Goal: Task Accomplishment & Management: Use online tool/utility

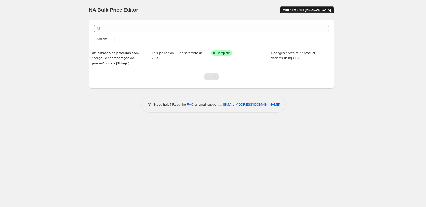
click at [306, 9] on span "Add new price [MEDICAL_DATA]" at bounding box center [307, 10] width 48 height 4
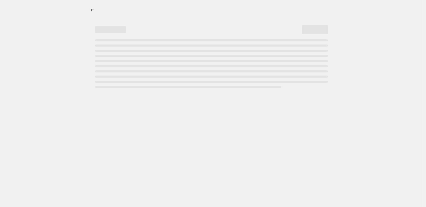
select select "percentage"
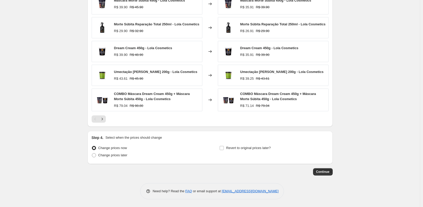
scroll to position [313, 0]
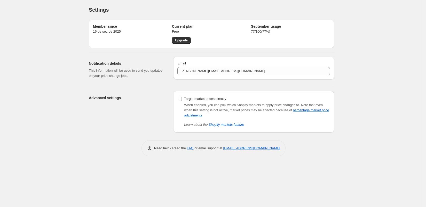
click at [154, 131] on div "Advanced settings" at bounding box center [129, 111] width 80 height 41
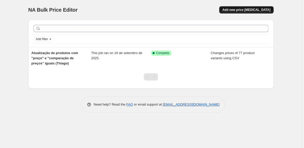
click at [248, 11] on span "Add new price [MEDICAL_DATA]" at bounding box center [246, 10] width 48 height 4
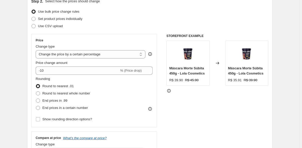
scroll to position [64, 0]
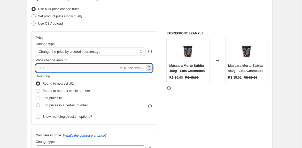
click at [65, 68] on input "-10" at bounding box center [77, 68] width 83 height 8
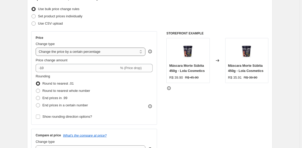
select select "to"
click option "Change the price to a certain amount" at bounding box center [0, 0] width 0 height 0
type input "80.00"
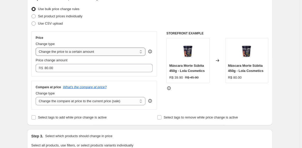
select select "by"
click option "Change the price by a certain amount" at bounding box center [0, 0] width 0 height 0
type input "-10.00"
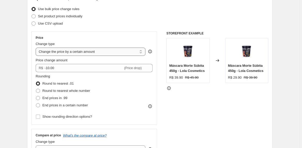
select select "to"
click option "Change the price to a certain amount" at bounding box center [0, 0] width 0 height 0
type input "80.00"
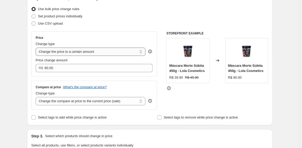
select select "by"
click option "Change the price by a certain amount" at bounding box center [0, 0] width 0 height 0
type input "-10.00"
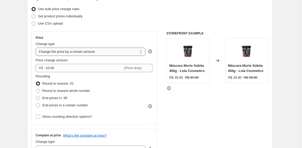
select select "percentage"
click option "Change the price by a certain percentage" at bounding box center [0, 0] width 0 height 0
type input "-15"
select select "to"
click option "Change the price to a certain amount" at bounding box center [0, 0] width 0 height 0
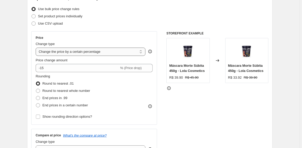
type input "80.00"
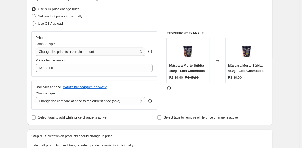
select select "by"
click option "Change the price by a certain amount" at bounding box center [0, 0] width 0 height 0
type input "-10.00"
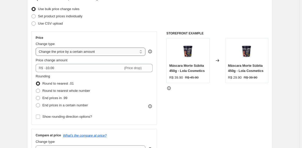
select select "percentage"
click option "Change the price by a certain percentage" at bounding box center [0, 0] width 0 height 0
type input "-15"
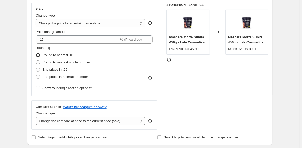
scroll to position [95, 0]
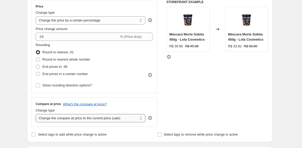
click at [36, 114] on select "Change the compare at price to the current price (sale) Change the compare at p…" at bounding box center [91, 118] width 110 height 8
click option "Remove the compare at price" at bounding box center [0, 0] width 0 height 0
select select "ep"
click option "Change the compare at price to the current price (sale)" at bounding box center [0, 0] width 0 height 0
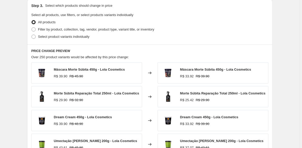
scroll to position [243, 0]
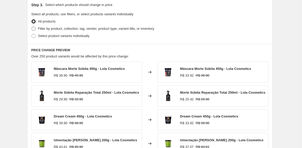
click at [49, 29] on span "Filter by product, collection, tag, vendor, product type, variant title, or inv…" at bounding box center [96, 29] width 116 height 4
click at [32, 27] on input "Filter by product, collection, tag, vendor, product type, variant title, or inv…" at bounding box center [31, 27] width 0 height 0
radio input "true"
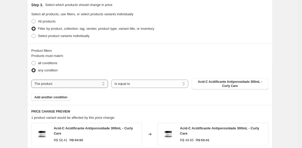
select select "vendor"
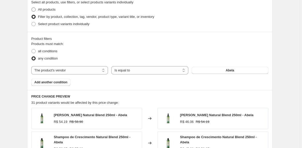
scroll to position [254, 0]
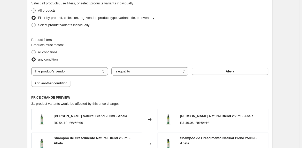
click at [47, 10] on span "All products" at bounding box center [47, 11] width 18 height 4
click at [32, 9] on input "All products" at bounding box center [31, 9] width 0 height 0
radio input "true"
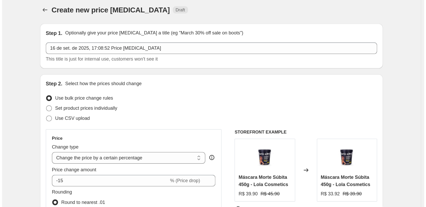
scroll to position [0, 0]
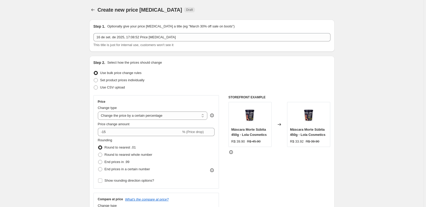
select select "percentage"
click at [93, 11] on icon "Price change jobs" at bounding box center [92, 9] width 5 height 5
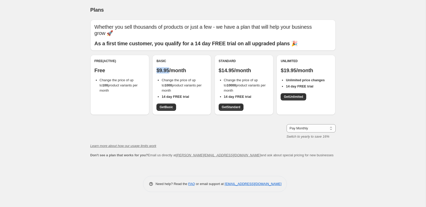
drag, startPoint x: 171, startPoint y: 64, endPoint x: 157, endPoint y: 64, distance: 14.5
click at [157, 67] on p "$9.95/month" at bounding box center [181, 70] width 51 height 6
copy p "$9.95"
drag, startPoint x: 236, startPoint y: 64, endPoint x: 219, endPoint y: 65, distance: 16.8
click at [219, 67] on p "$14.95/month" at bounding box center [244, 70] width 51 height 6
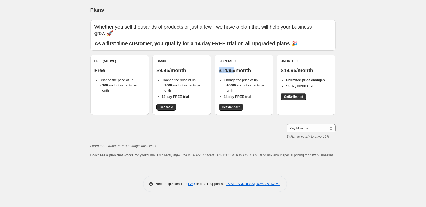
copy p "$14.95"
drag, startPoint x: 298, startPoint y: 64, endPoint x: 282, endPoint y: 65, distance: 16.0
click at [282, 67] on p "$19.95/month" at bounding box center [306, 70] width 51 height 6
copy p "$19.95"
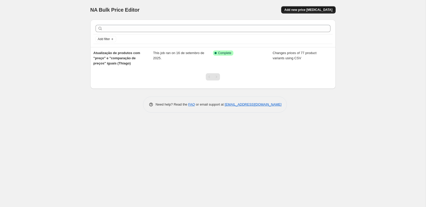
click at [305, 11] on span "Add new price [MEDICAL_DATA]" at bounding box center [308, 10] width 48 height 4
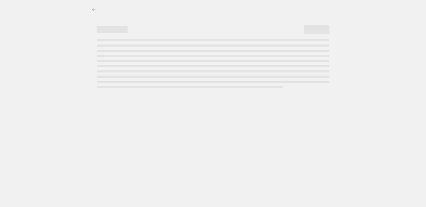
select select "percentage"
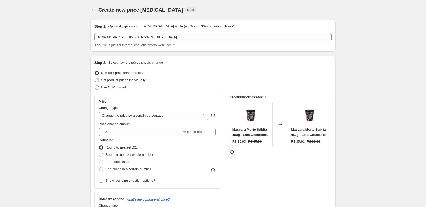
click at [121, 80] on span "Set product prices individually" at bounding box center [123, 80] width 44 height 4
click at [95, 78] on input "Set product prices individually" at bounding box center [95, 78] width 0 height 0
radio input "true"
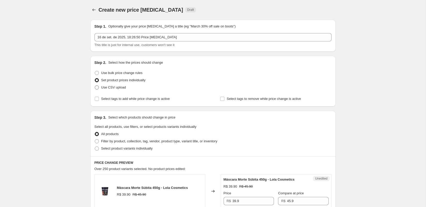
click at [114, 86] on span "Use CSV upload" at bounding box center [113, 87] width 25 height 4
click at [95, 85] on input "Use CSV upload" at bounding box center [95, 85] width 0 height 0
radio input "true"
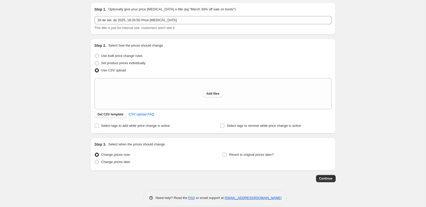
scroll to position [24, 0]
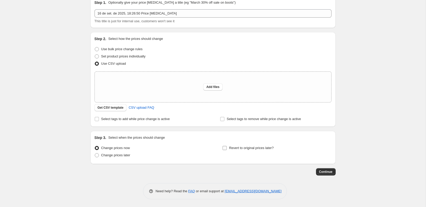
click at [224, 148] on input "Revert to original prices later?" at bounding box center [225, 148] width 4 height 4
checkbox input "true"
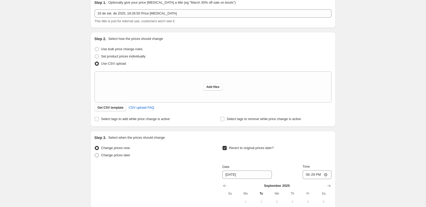
click at [124, 156] on span "Change prices later" at bounding box center [115, 155] width 29 height 4
click at [95, 153] on input "Change prices later" at bounding box center [95, 153] width 0 height 0
radio input "true"
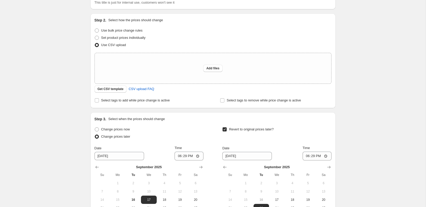
scroll to position [20, 0]
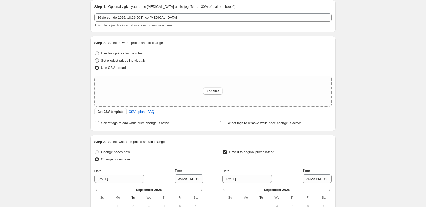
click at [115, 60] on span "Set product prices individually" at bounding box center [123, 60] width 44 height 4
click at [95, 59] on input "Set product prices individually" at bounding box center [95, 58] width 0 height 0
radio input "true"
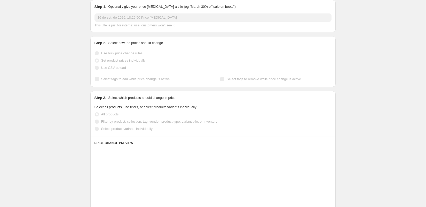
click at [113, 55] on span "Use bulk price change rules" at bounding box center [121, 53] width 41 height 4
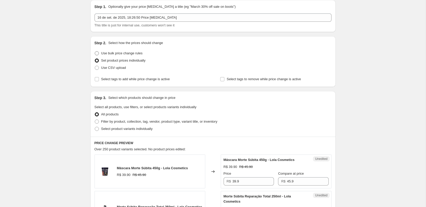
click at [110, 53] on span "Use bulk price change rules" at bounding box center [121, 53] width 41 height 4
click at [95, 51] on input "Use bulk price change rules" at bounding box center [95, 51] width 0 height 0
radio input "true"
select select "percentage"
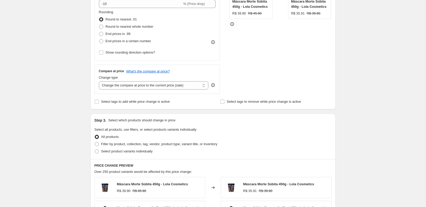
scroll to position [129, 0]
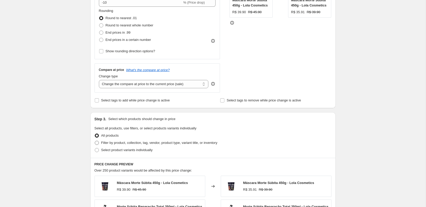
click at [138, 141] on span "Filter by product, collection, tag, vendor, product type, variant title, or inv…" at bounding box center [159, 142] width 116 height 4
click at [95, 141] on input "Filter by product, collection, tag, vendor, product type, variant title, or inv…" at bounding box center [95, 140] width 0 height 0
radio input "true"
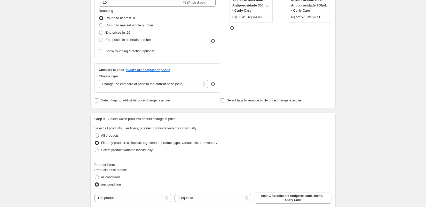
scroll to position [148, 0]
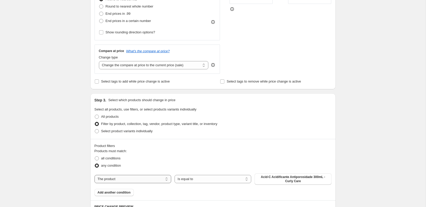
click at [94, 174] on select "The product The product's collection The product's tag The product's vendor The…" at bounding box center [132, 178] width 77 height 8
